Goal: Information Seeking & Learning: Learn about a topic

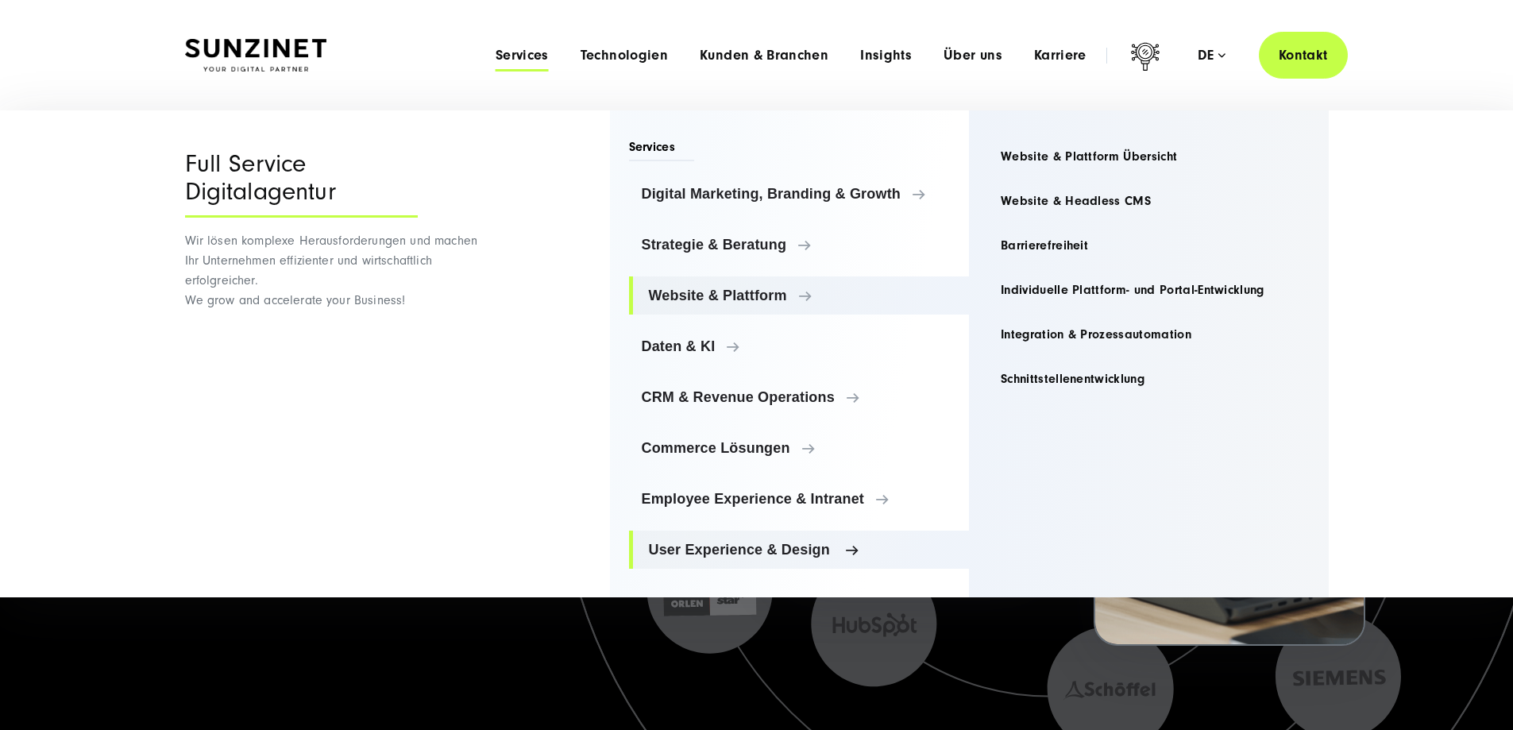
click at [751, 548] on span "User Experience & Design" at bounding box center [803, 550] width 308 height 16
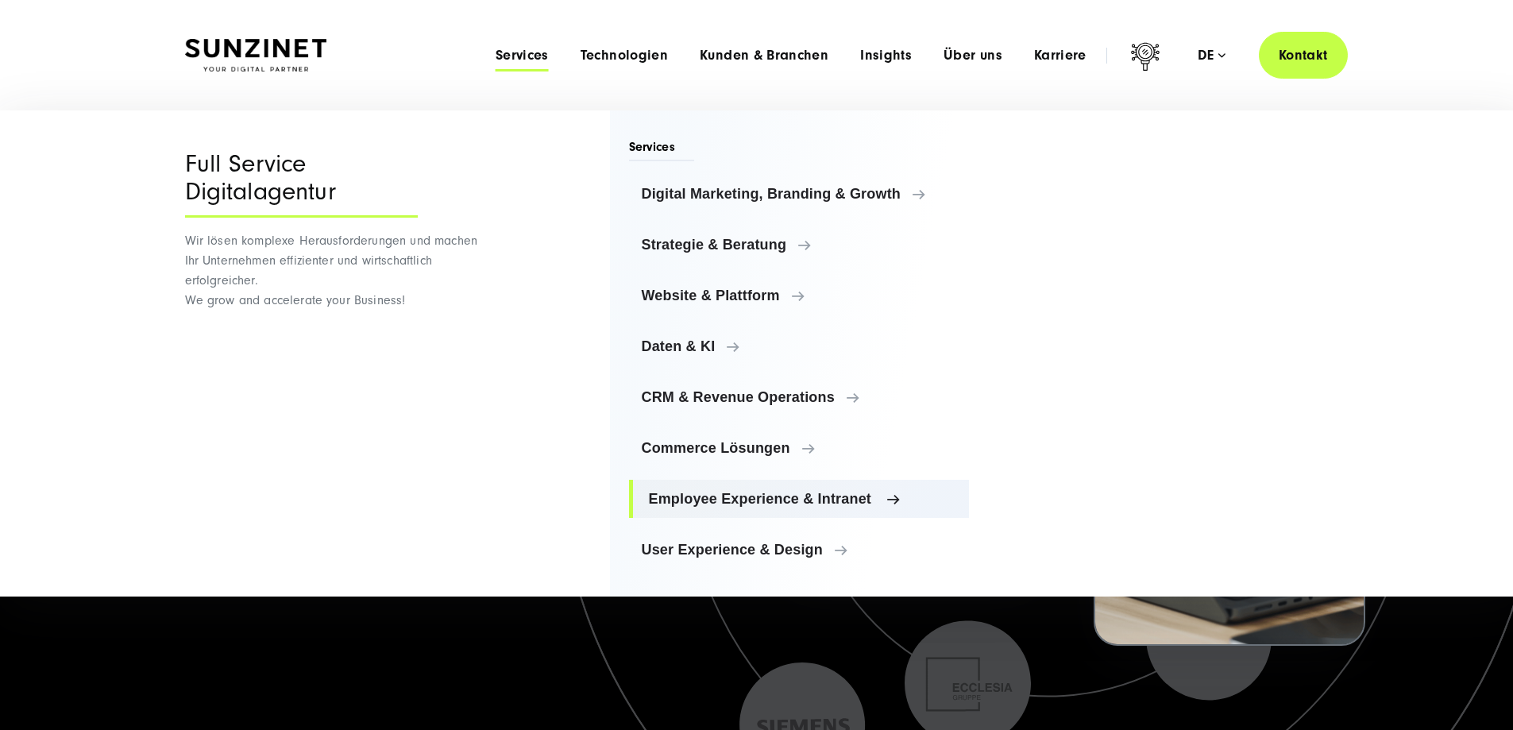
click at [846, 499] on span "Employee Experience & Intranet" at bounding box center [803, 499] width 308 height 16
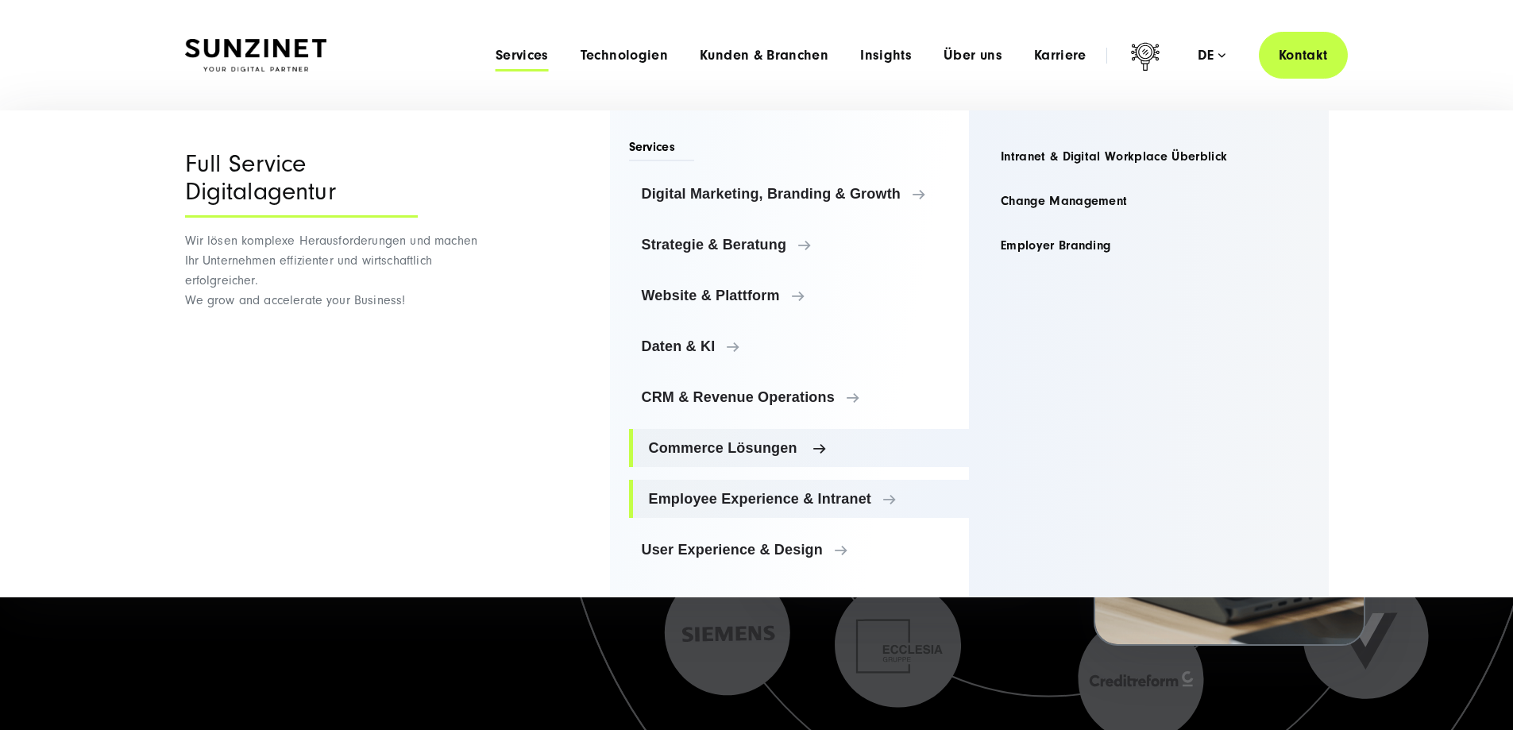
click at [675, 443] on span "Commerce Lösungen" at bounding box center [803, 448] width 308 height 16
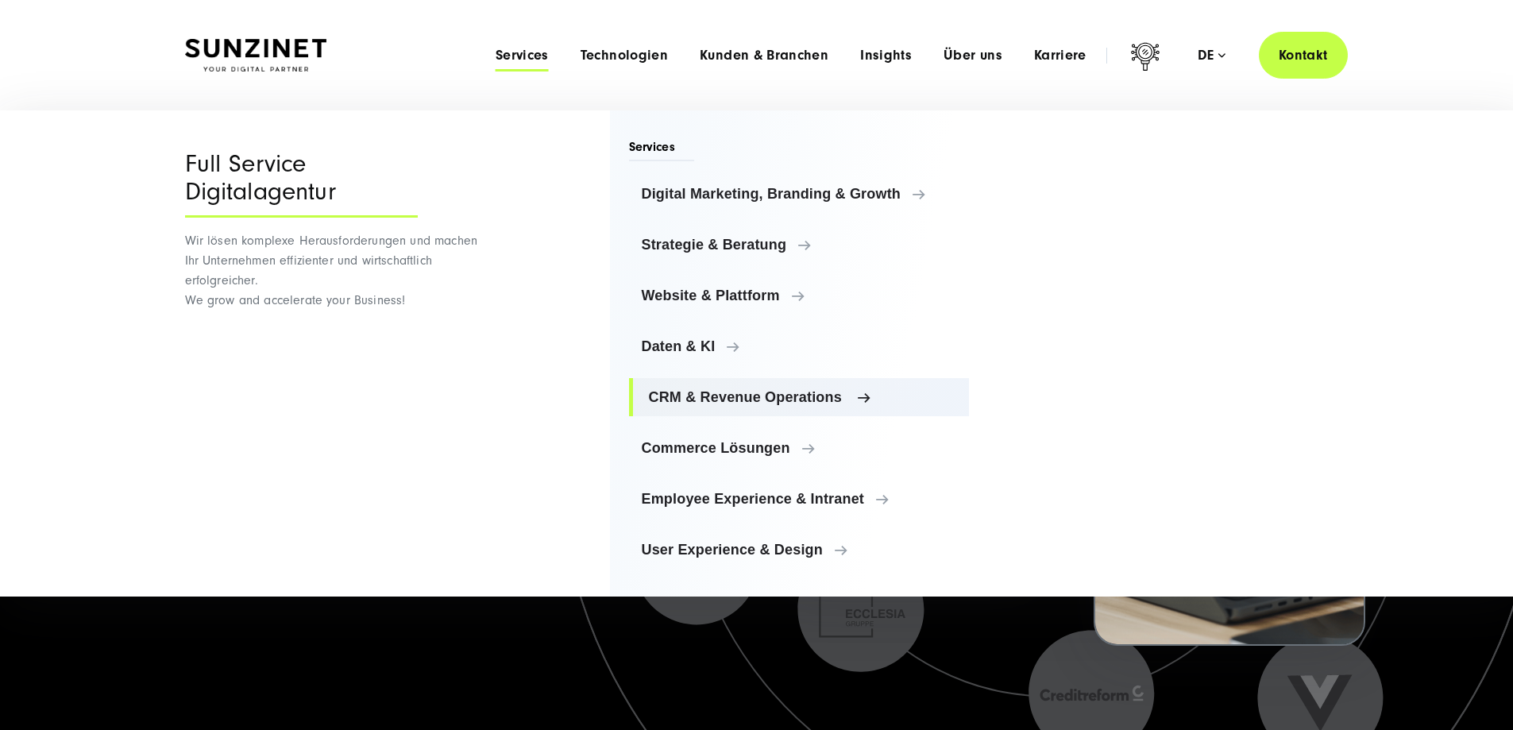
click at [687, 391] on span "CRM & Revenue Operations" at bounding box center [803, 397] width 308 height 16
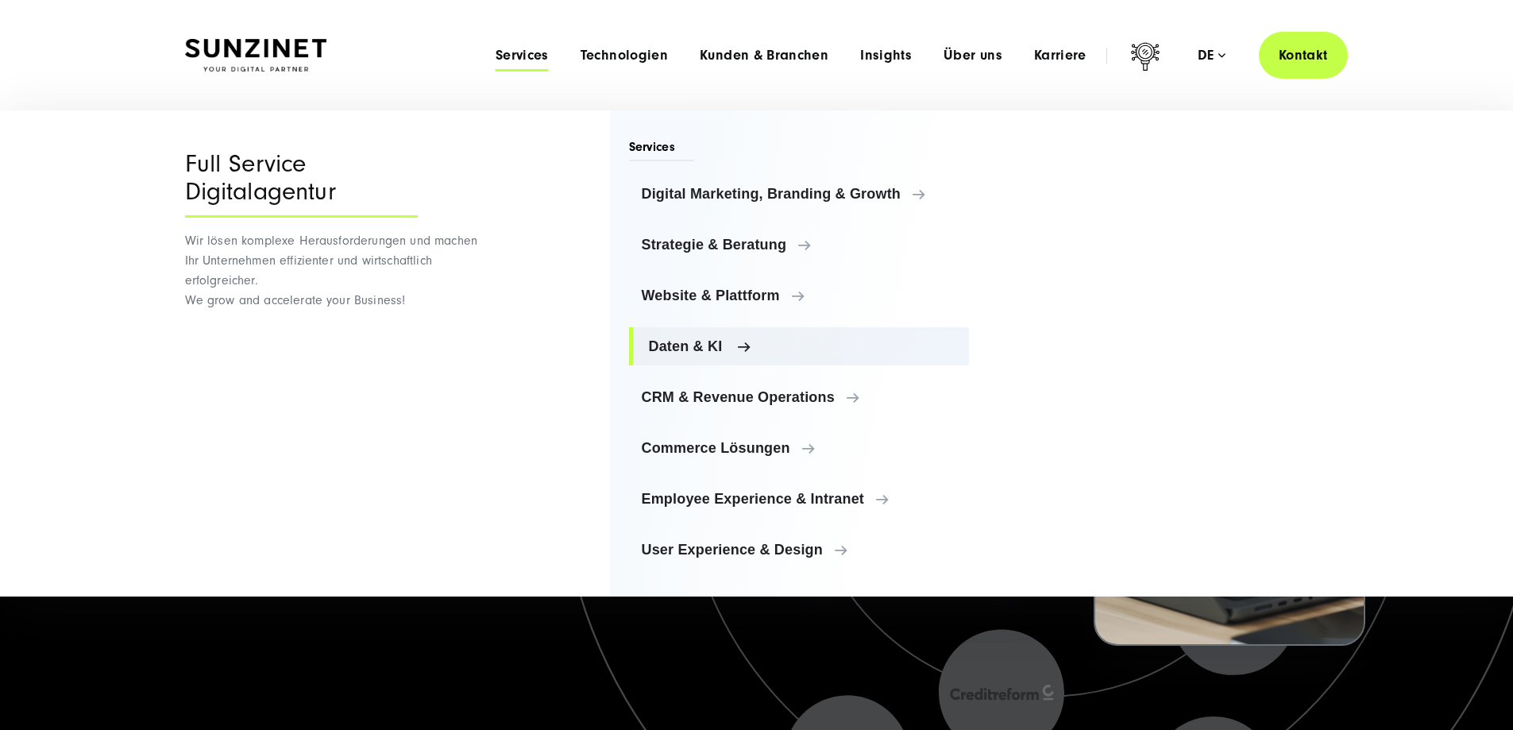
click at [685, 343] on span "Daten & KI" at bounding box center [803, 346] width 308 height 16
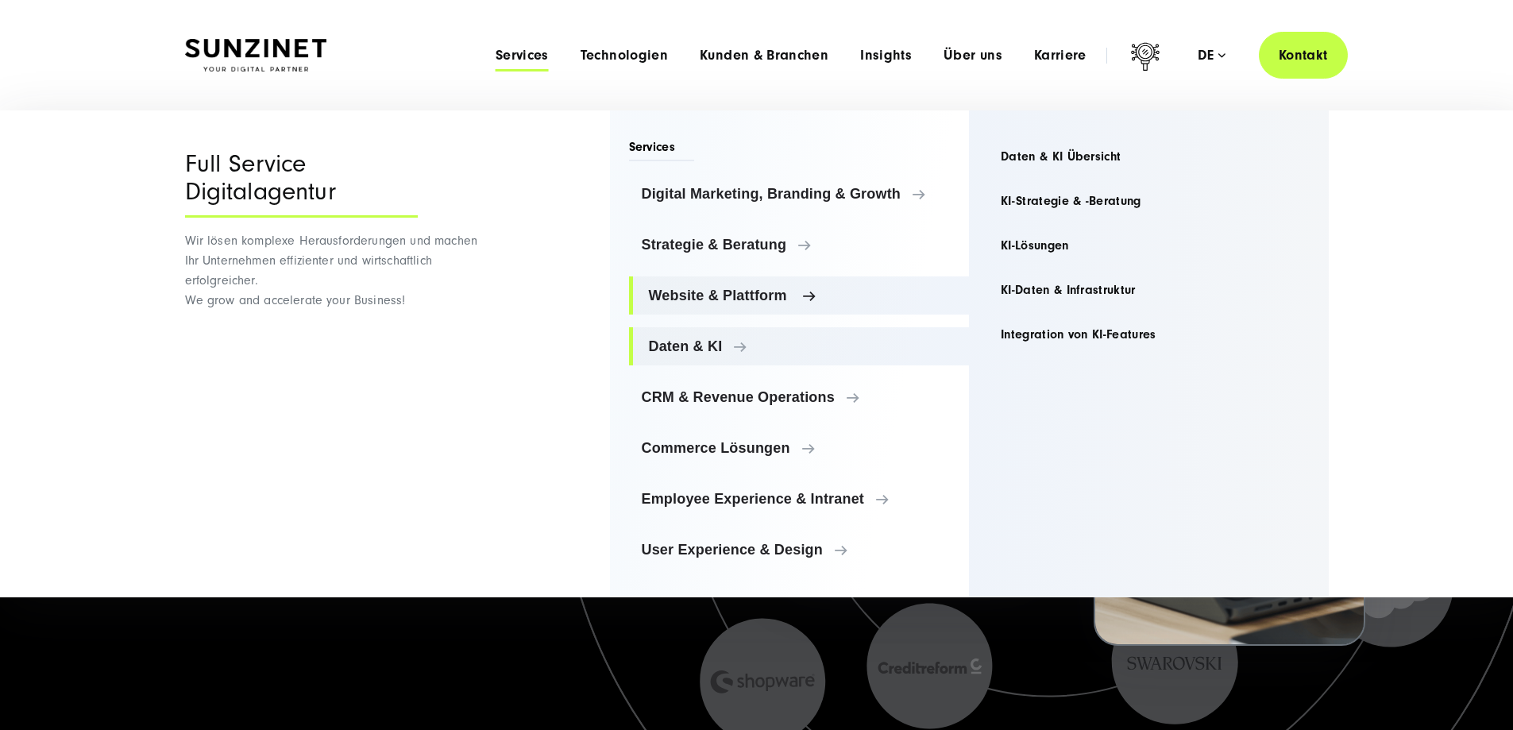
click at [732, 291] on span "Website & Plattform" at bounding box center [803, 295] width 308 height 16
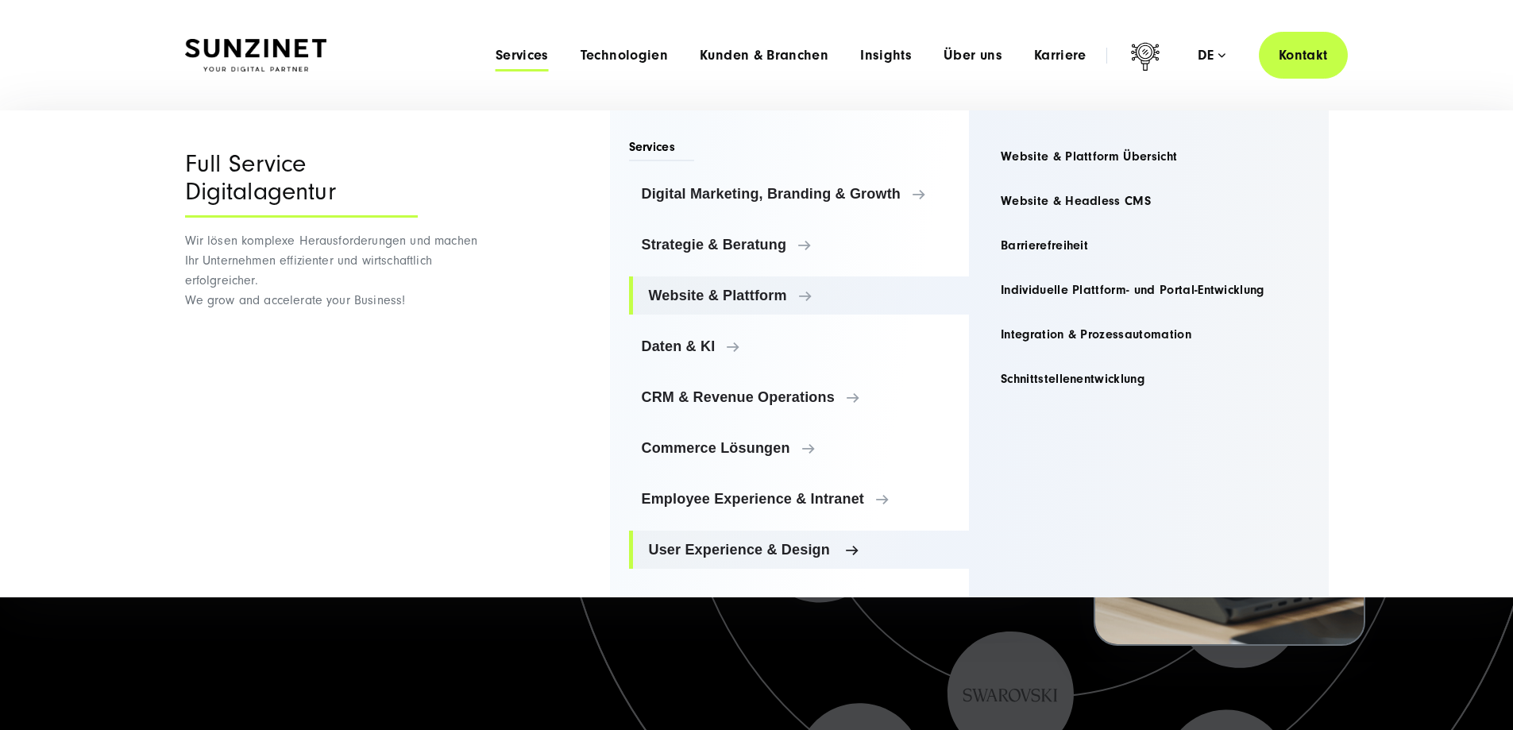
click at [784, 551] on span "User Experience & Design" at bounding box center [803, 550] width 308 height 16
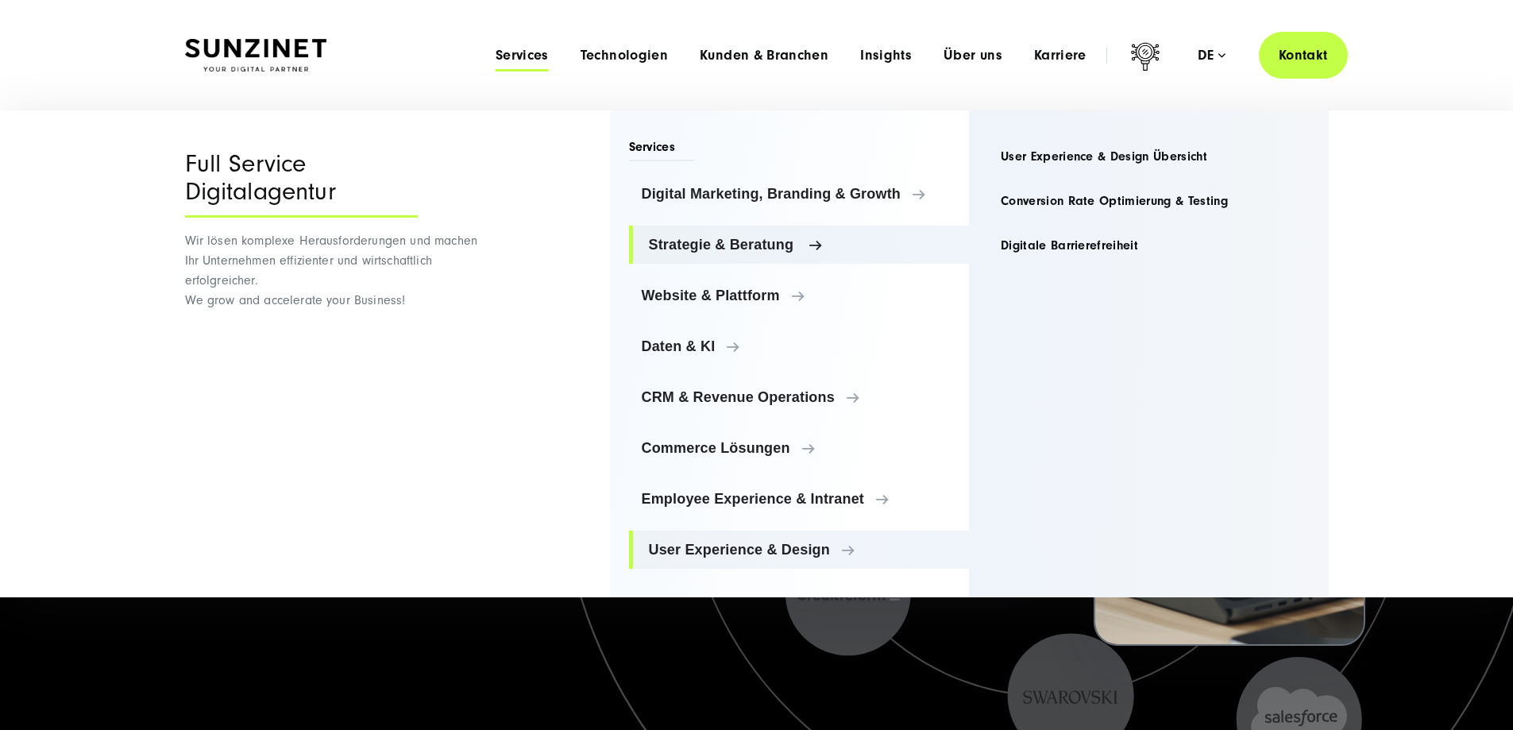
click at [747, 244] on span "Strategie & Beratung" at bounding box center [803, 245] width 308 height 16
